Goal: Check status: Check status

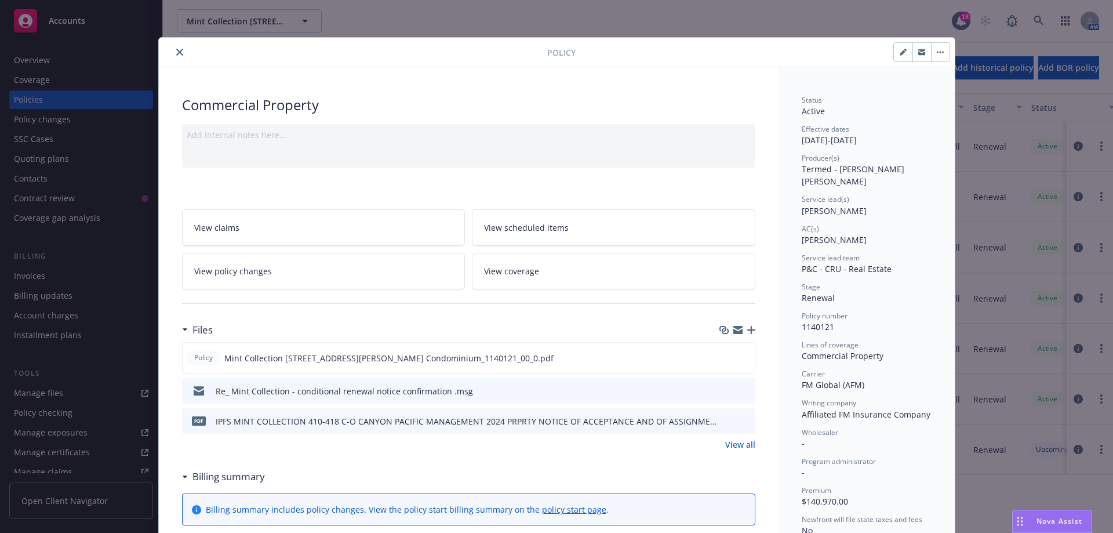
click at [174, 56] on button "close" at bounding box center [180, 52] width 14 height 14
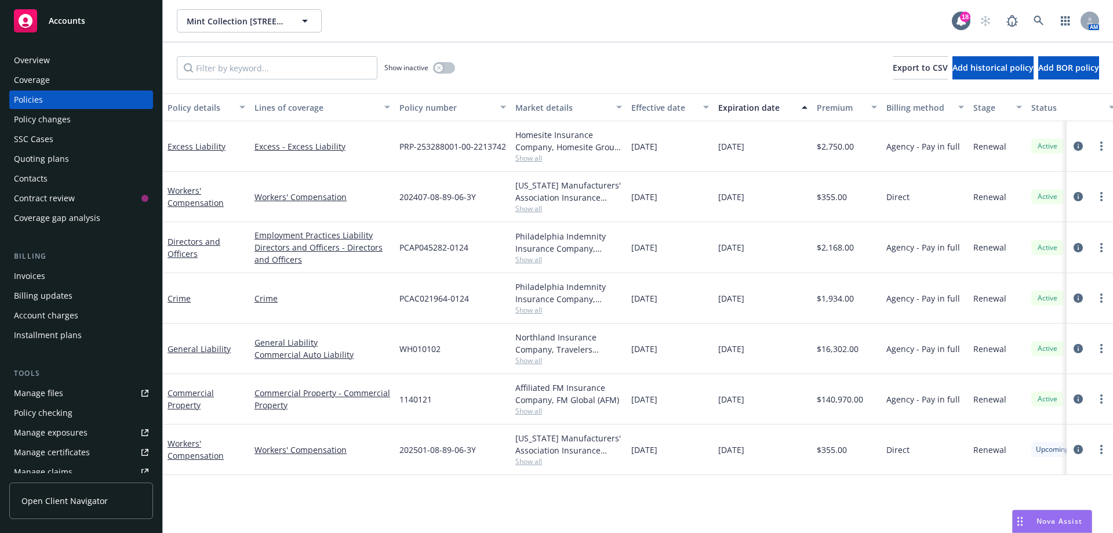
click at [35, 272] on div "Invoices" at bounding box center [29, 276] width 31 height 19
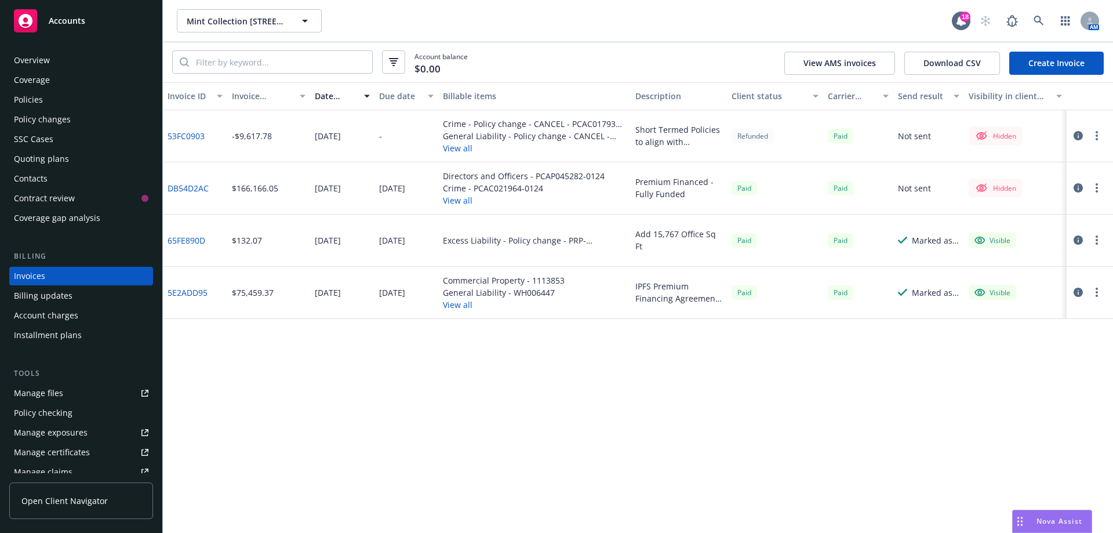
click at [469, 202] on button "View all" at bounding box center [524, 200] width 162 height 12
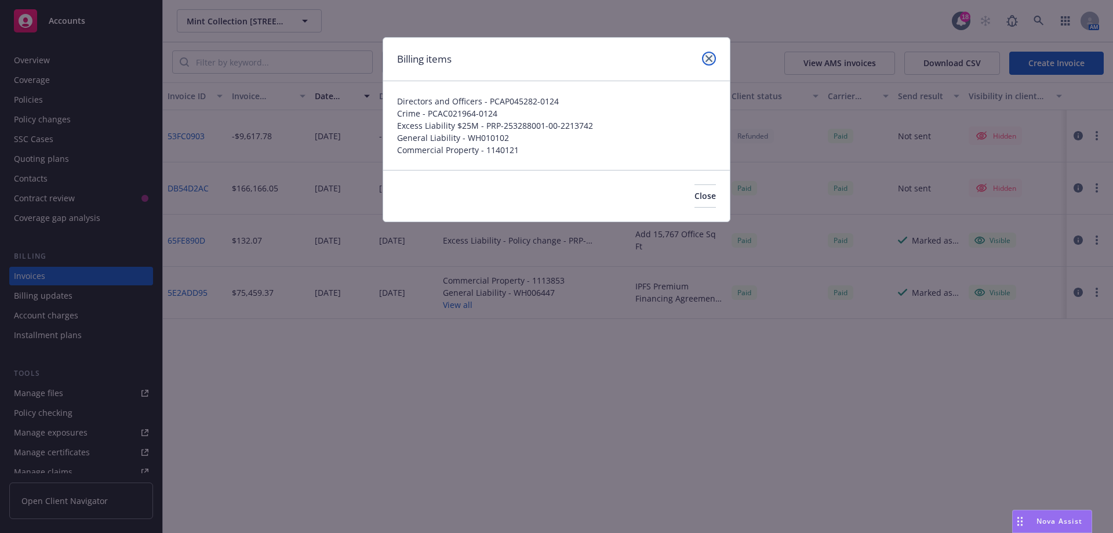
click at [709, 59] on icon "close" at bounding box center [709, 58] width 7 height 7
